Goal: Use online tool/utility

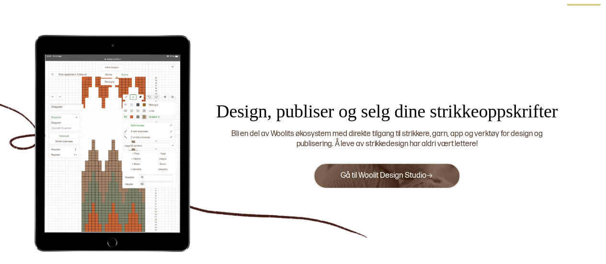
scroll to position [30, 0]
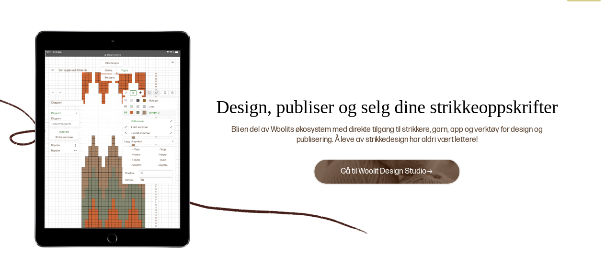
click at [370, 167] on link "Gå til Woolit Design Studio" at bounding box center [386, 171] width 93 height 9
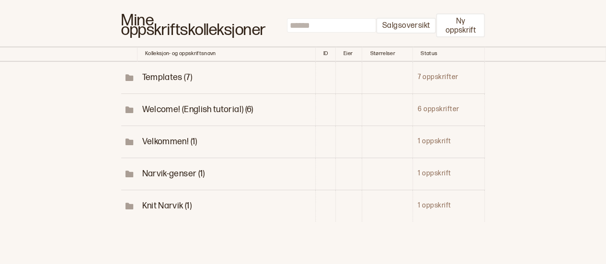
click at [171, 206] on span "Knit Narvik (1)" at bounding box center [166, 206] width 49 height 10
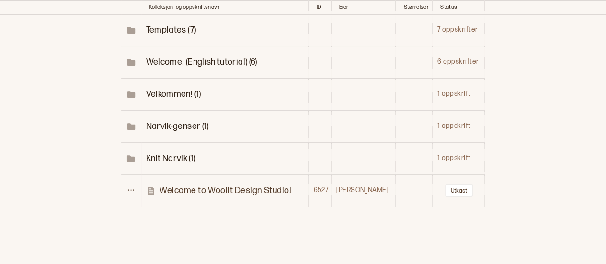
scroll to position [93, 0]
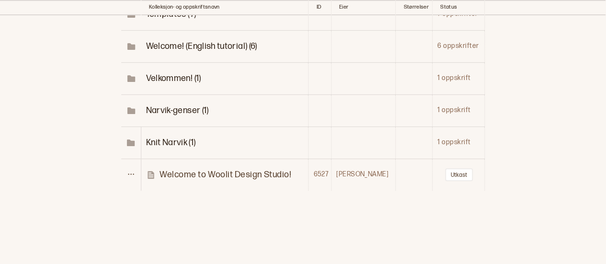
click at [185, 111] on span "Narvik-genser (1)" at bounding box center [177, 110] width 63 height 10
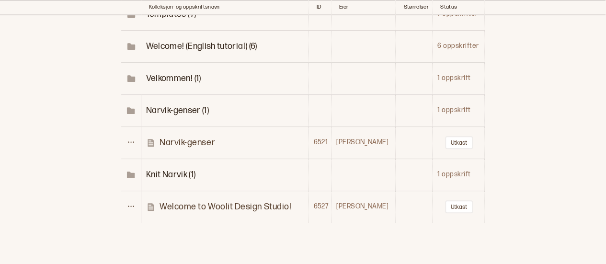
click at [189, 137] on p "Narvik-genser" at bounding box center [187, 142] width 56 height 11
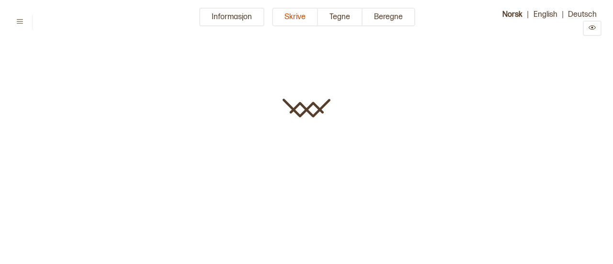
type input "**********"
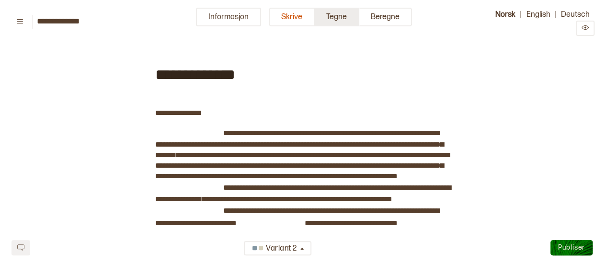
click at [340, 22] on button "Tegne" at bounding box center [337, 17] width 45 height 19
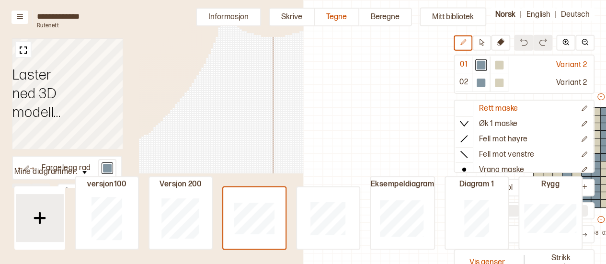
scroll to position [36, 255]
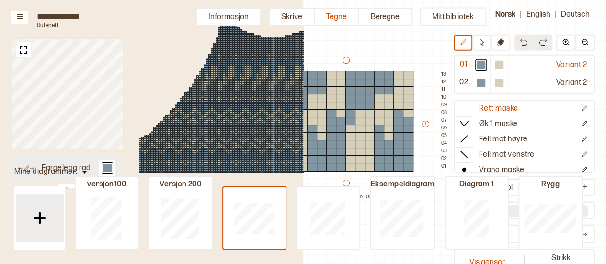
click at [39, 172] on button "Fargelegg rad" at bounding box center [67, 168] width 110 height 24
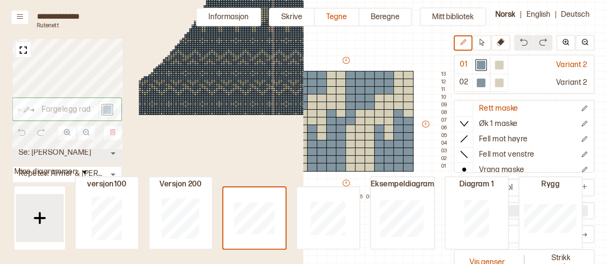
scroll to position [32, 0]
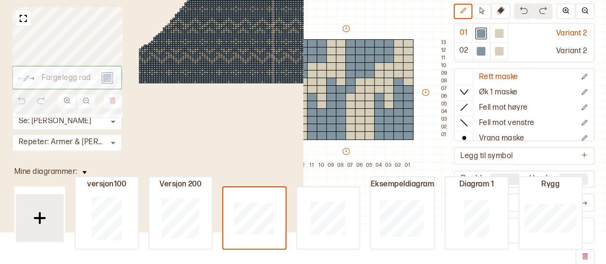
click at [59, 171] on div "Fargelegg rad Se: Fremre Torso * ​ Repeter: Armer & Torso * ​ 149 66 35 6" at bounding box center [151, 100] width 303 height 264
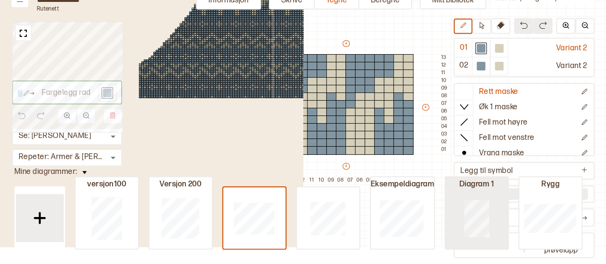
scroll to position [12, 0]
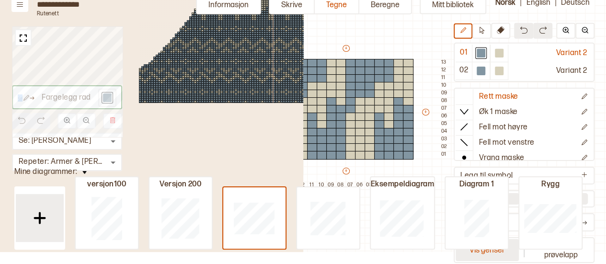
click at [505, 256] on button "Vis genser" at bounding box center [486, 249] width 63 height 22
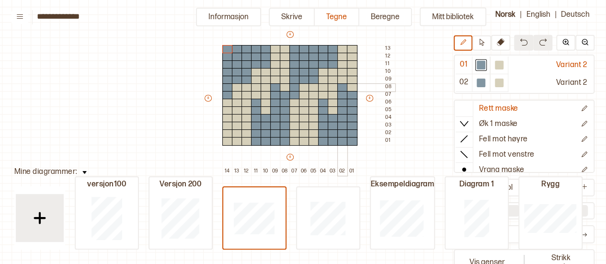
scroll to position [64, 8]
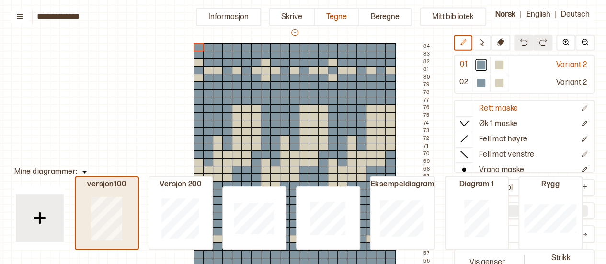
type input "**"
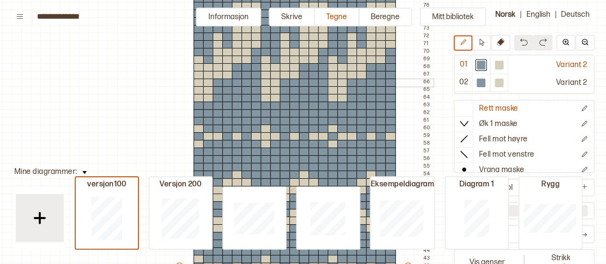
scroll to position [49, 17]
